Goal: Task Accomplishment & Management: Use online tool/utility

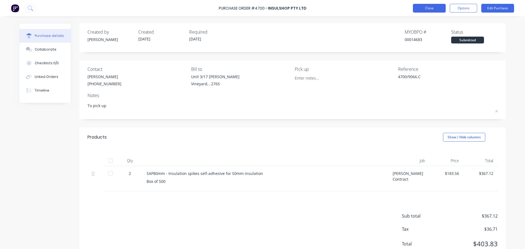
click at [422, 9] on button "Close" at bounding box center [429, 8] width 33 height 9
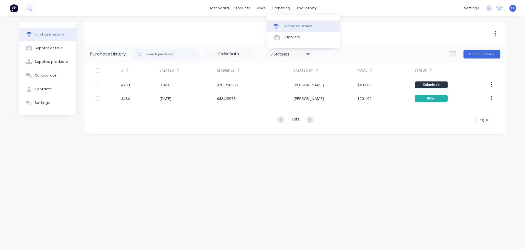
click at [289, 22] on link "Purchase Orders" at bounding box center [303, 26] width 72 height 11
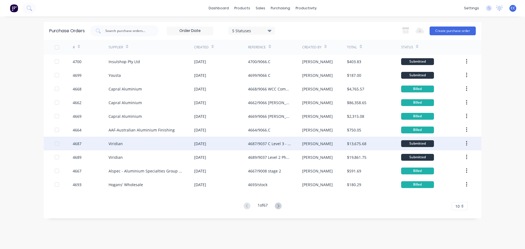
click at [149, 146] on div "Viridian" at bounding box center [152, 144] width 86 height 14
type textarea "x"
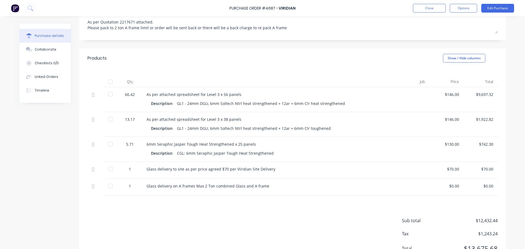
scroll to position [90, 0]
click at [181, 99] on div "GL1 - 24mm DGU, 6mm Soltech Ntrl heat strengthened + 12ar + 6mm Clr heat streng…" at bounding box center [261, 103] width 168 height 8
click at [45, 52] on div "Collaborate" at bounding box center [46, 49] width 22 height 5
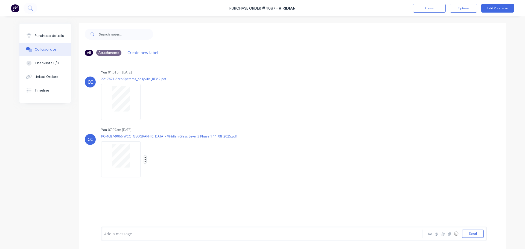
click at [144, 158] on icon "button" at bounding box center [145, 159] width 2 height 6
click at [157, 184] on button "Delete" at bounding box center [181, 186] width 62 height 12
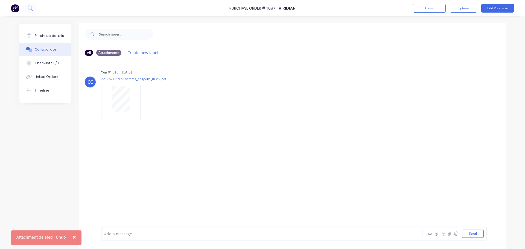
click at [74, 237] on span "×" at bounding box center [74, 237] width 3 height 8
click at [184, 160] on div "CC You 01:01pm [DATE] 2217671 Arch Systems_Kellyville_REV 2.pdf Labels Download…" at bounding box center [292, 143] width 427 height 167
